Goal: Navigation & Orientation: Find specific page/section

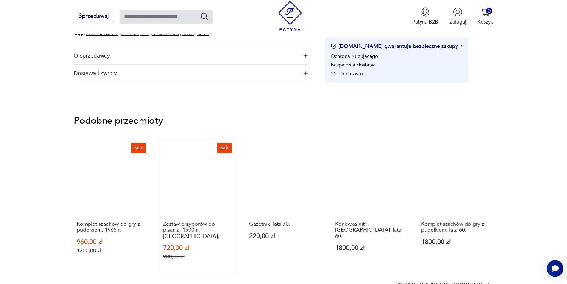
scroll to position [446, 0]
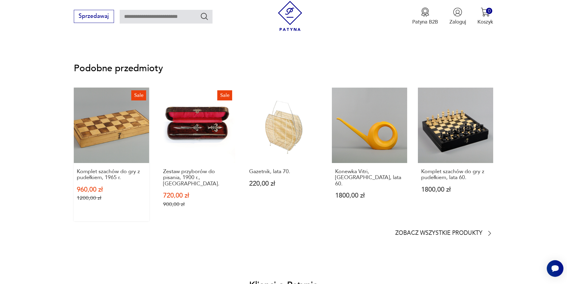
click at [124, 130] on link "Sale Komplet szachów do gry z pudełkiem, 1965 r. 960,00 zł 1200,00 zł" at bounding box center [111, 154] width 75 height 134
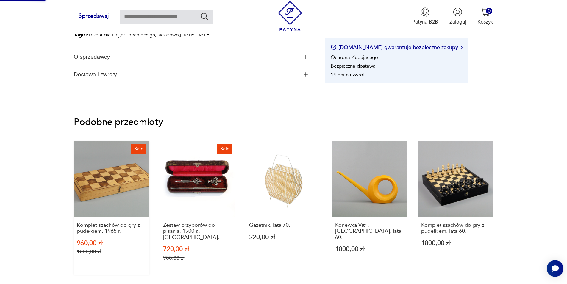
scroll to position [150, 0]
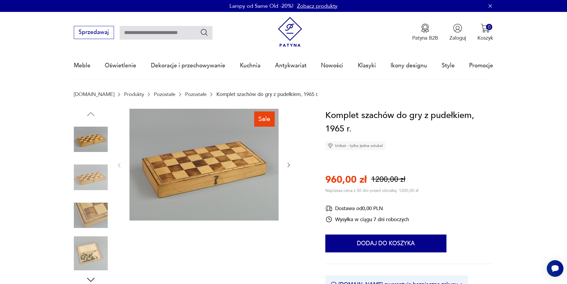
click at [96, 212] on img at bounding box center [91, 215] width 34 height 34
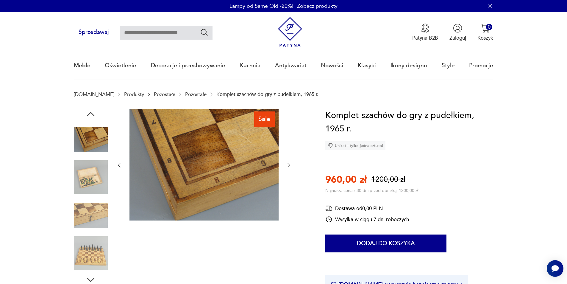
click at [87, 251] on img at bounding box center [91, 253] width 34 height 34
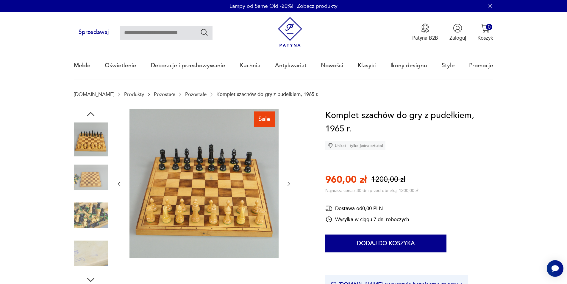
click at [98, 250] on img at bounding box center [91, 253] width 34 height 34
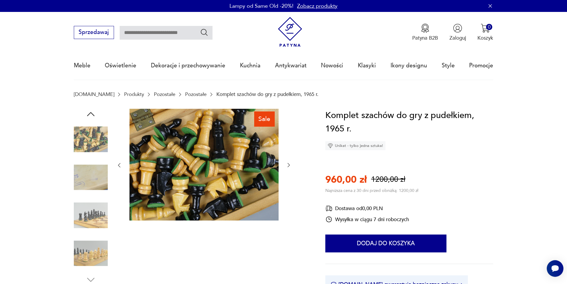
click at [92, 258] on img at bounding box center [91, 253] width 34 height 34
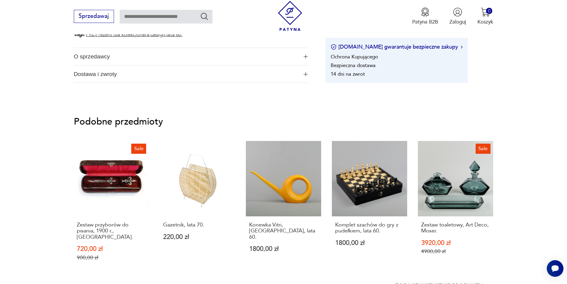
scroll to position [387, 0]
click at [456, 283] on p "Zobacz wszystkie produkty" at bounding box center [438, 286] width 87 height 5
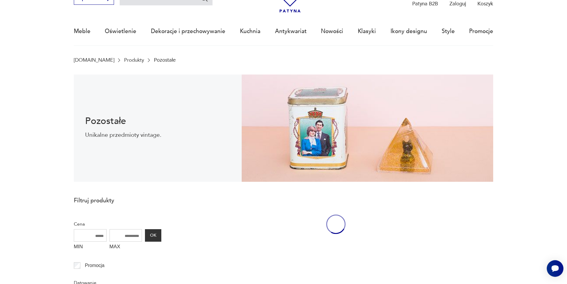
scroll to position [19, 0]
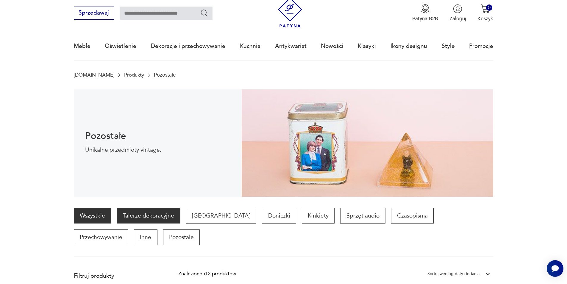
click at [157, 217] on p "Talerze dekoracyjne" at bounding box center [148, 215] width 63 height 15
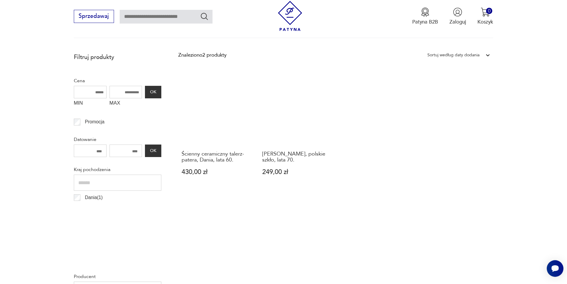
scroll to position [139, 0]
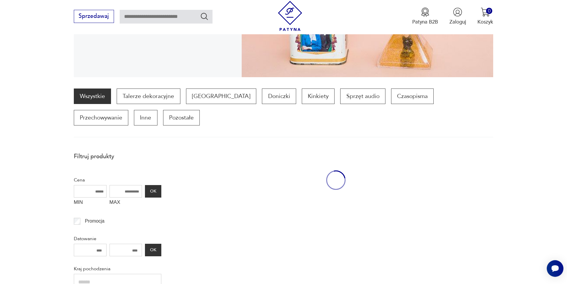
scroll to position [19, 0]
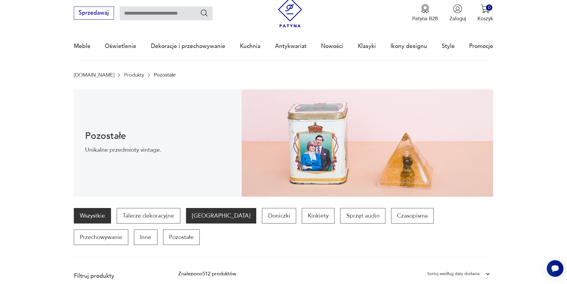
click at [195, 216] on p "[GEOGRAPHIC_DATA]" at bounding box center [221, 215] width 70 height 15
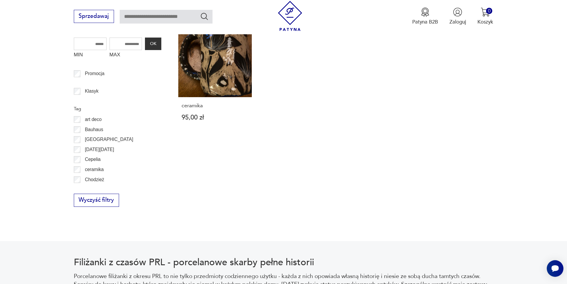
scroll to position [287, 0]
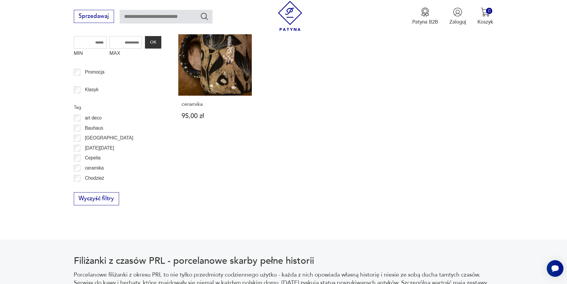
click at [91, 177] on p "Chodzież" at bounding box center [94, 178] width 19 height 8
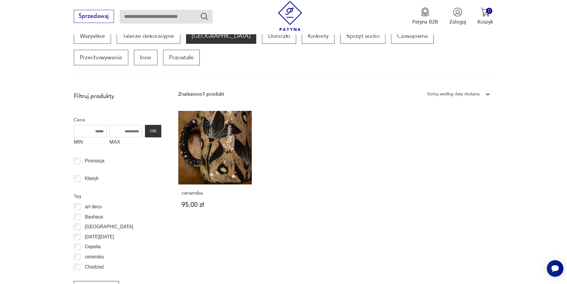
scroll to position [198, 0]
